Goal: Task Accomplishment & Management: Manage account settings

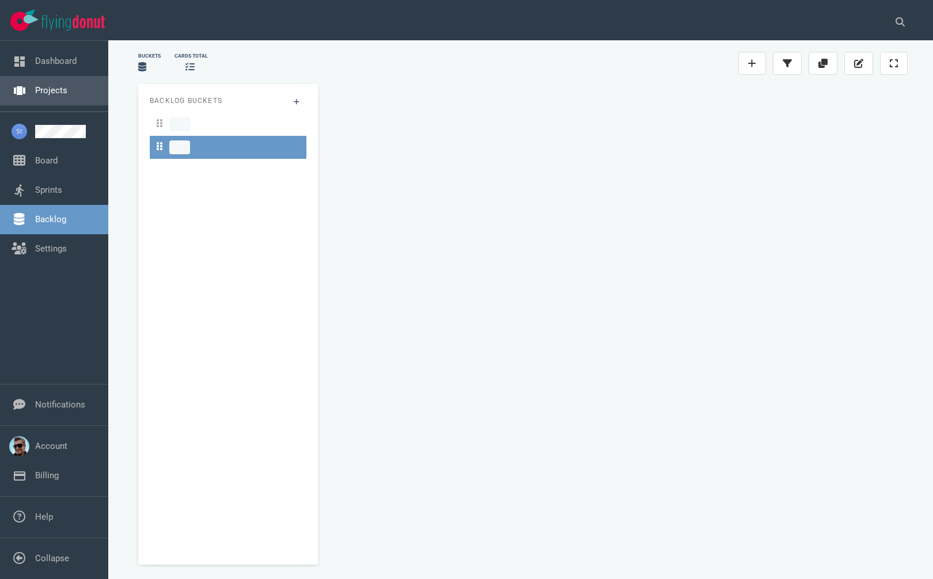
click at [54, 96] on link "Projects" at bounding box center [51, 90] width 32 height 10
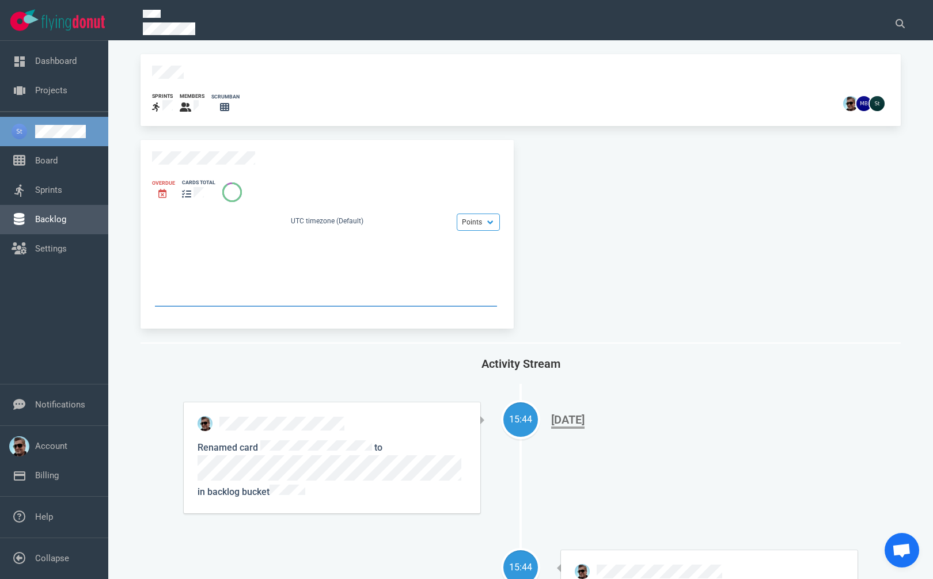
click at [54, 215] on link "Backlog" at bounding box center [50, 219] width 31 height 10
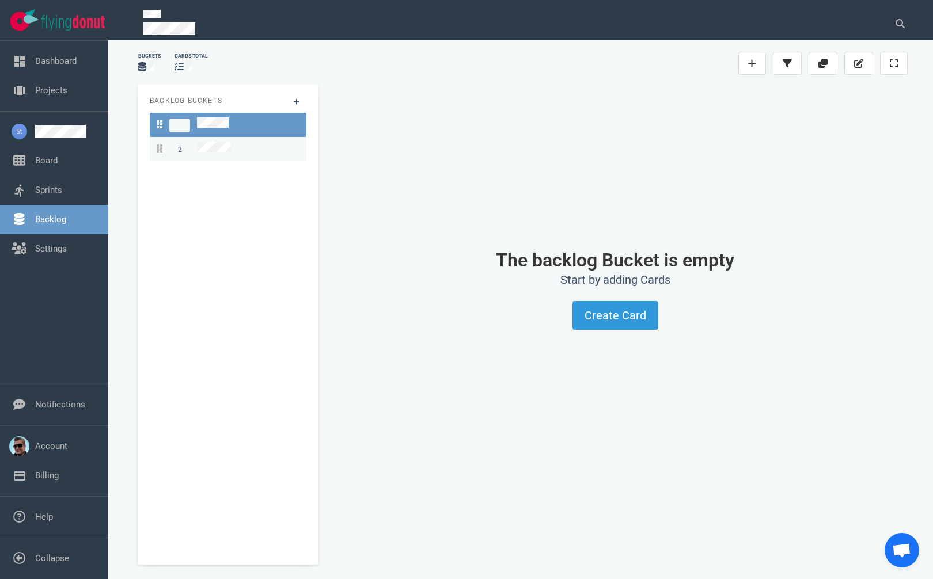
click at [204, 137] on link "2" at bounding box center [228, 149] width 157 height 24
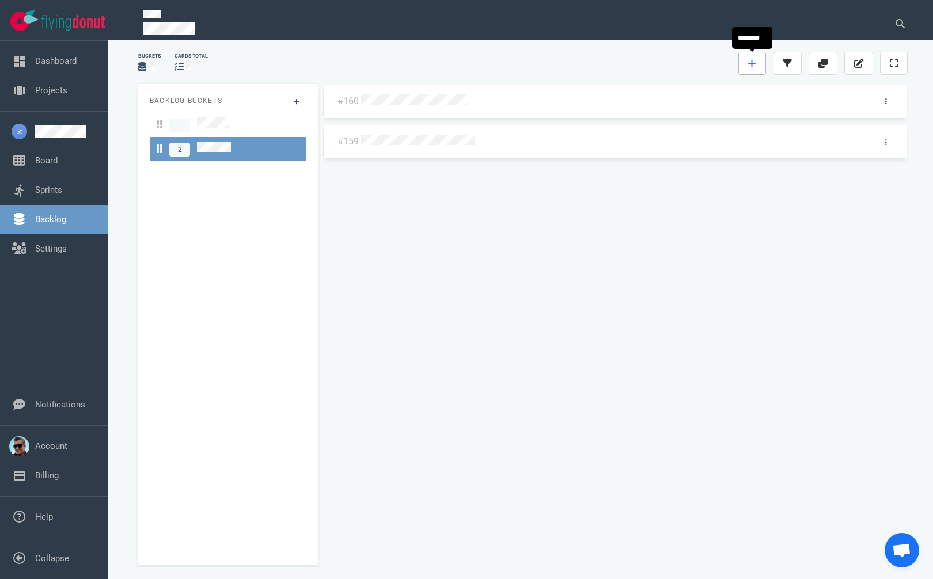
click at [746, 56] on link at bounding box center [752, 63] width 28 height 23
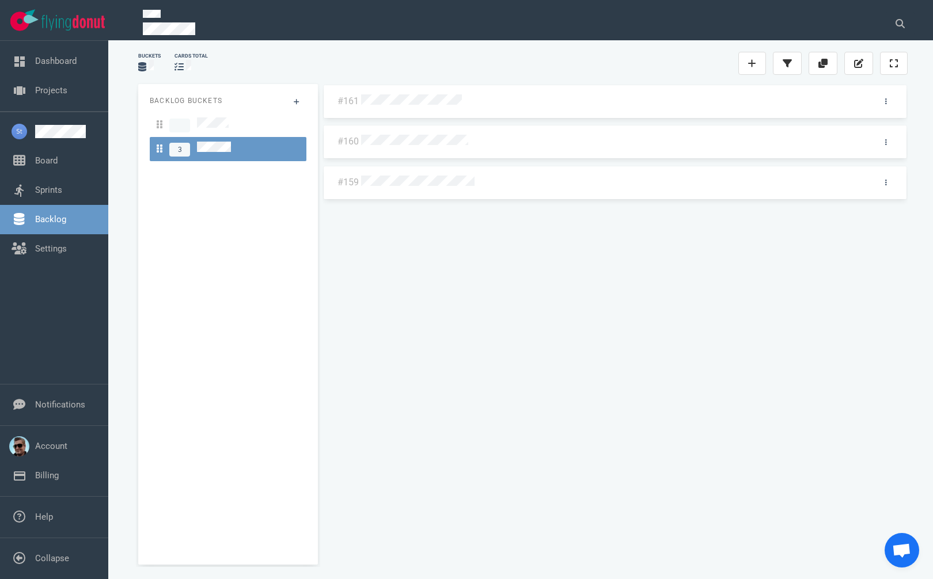
click at [452, 187] on div "#161 #160 #159" at bounding box center [614, 320] width 585 height 472
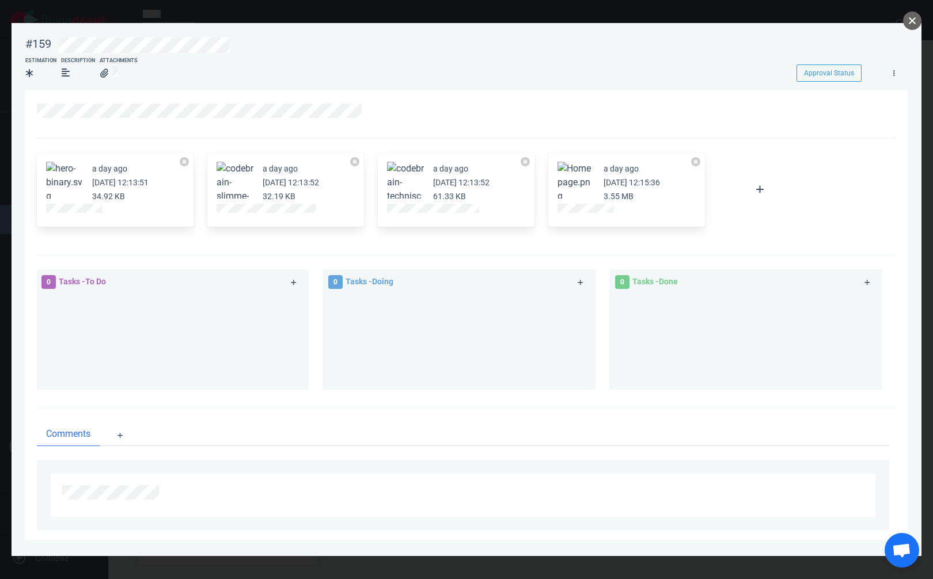
click at [913, 21] on button "close" at bounding box center [912, 21] width 18 height 18
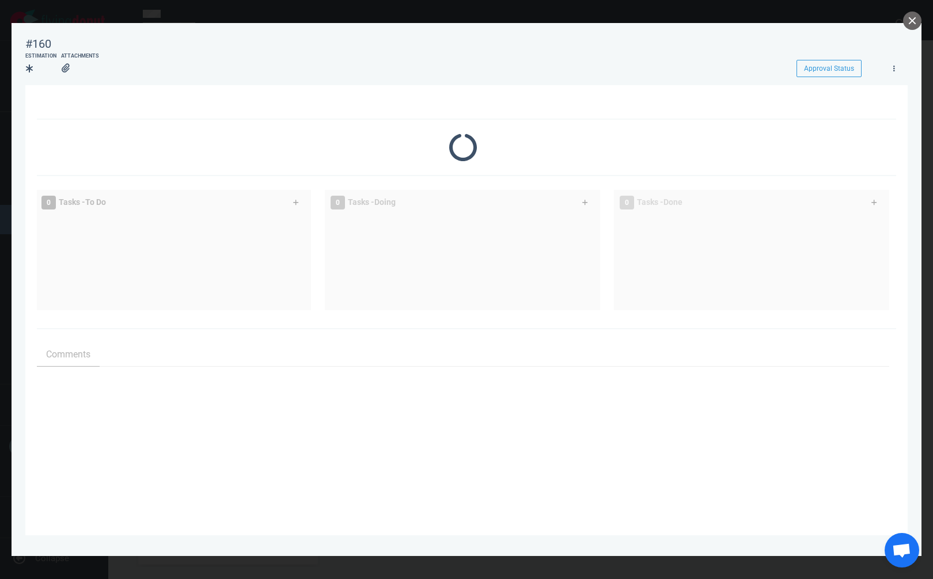
click at [455, 141] on div at bounding box center [466, 148] width 859 height 56
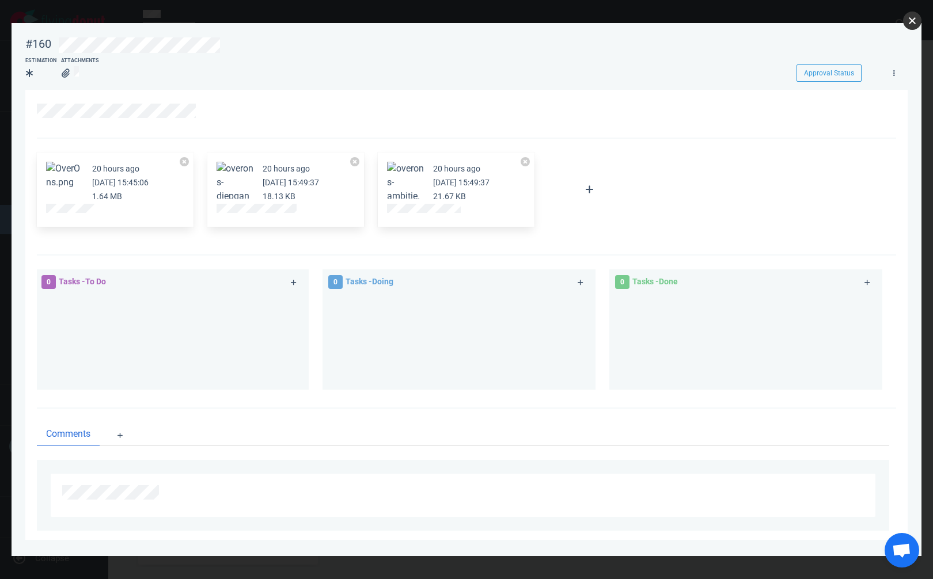
click at [907, 20] on button "close" at bounding box center [912, 21] width 18 height 18
click at [909, 17] on button "close" at bounding box center [912, 21] width 18 height 18
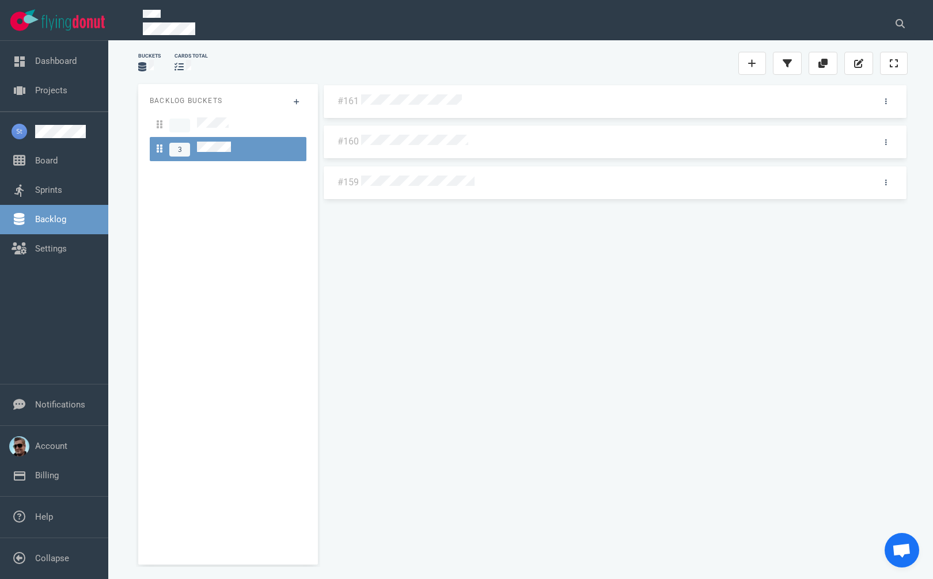
click at [595, 271] on div "#161 #160 #159" at bounding box center [614, 320] width 585 height 472
